Goal: Task Accomplishment & Management: Manage account settings

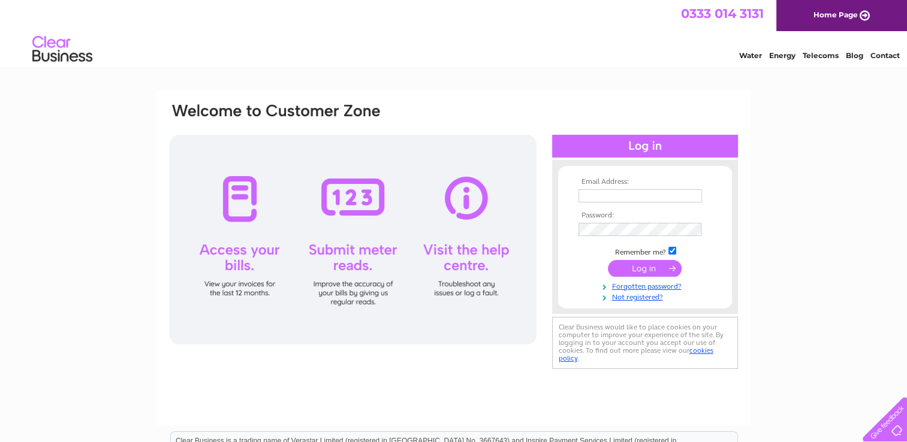
type input "applebymotors@gmail.com"
click at [647, 272] on input "submit" at bounding box center [645, 268] width 74 height 17
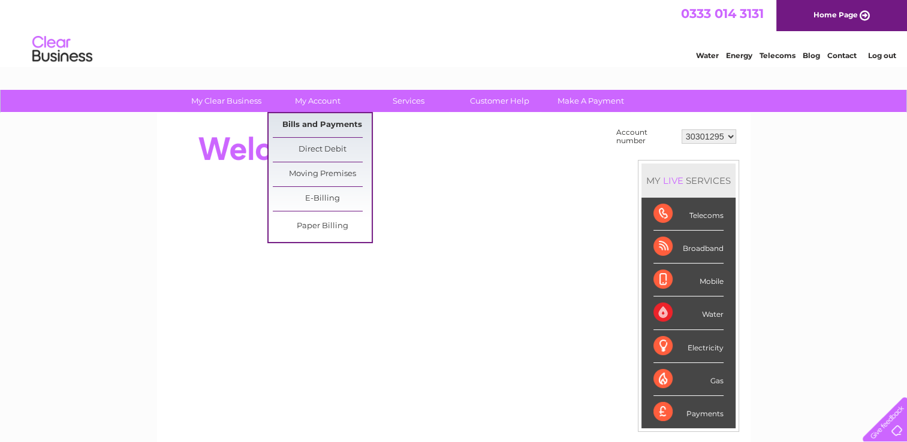
click at [310, 125] on link "Bills and Payments" at bounding box center [322, 125] width 99 height 24
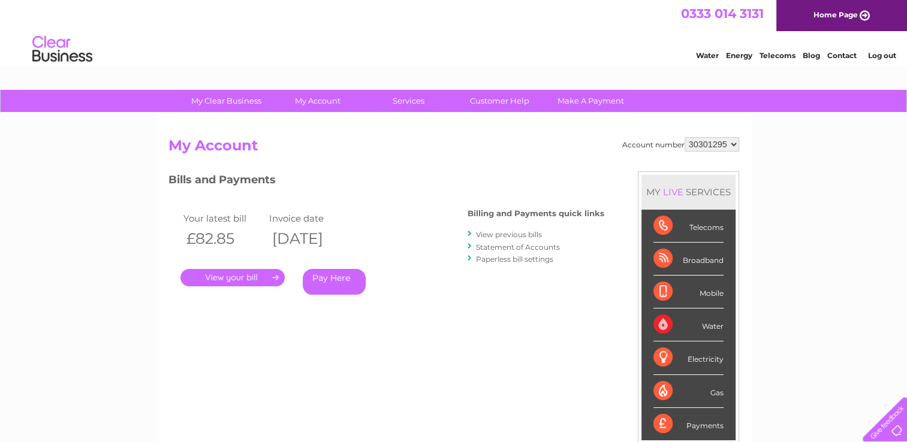
click at [233, 279] on link "." at bounding box center [232, 277] width 104 height 17
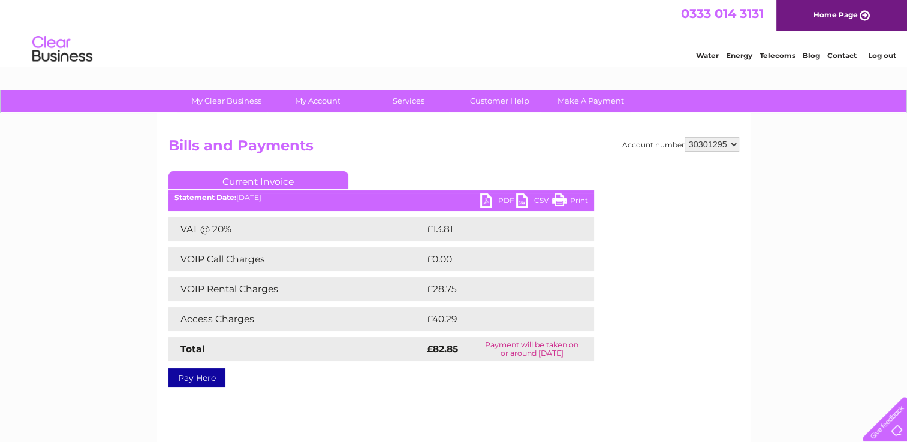
click at [504, 198] on link "PDF" at bounding box center [498, 202] width 36 height 17
